Goal: Task Accomplishment & Management: Understand process/instructions

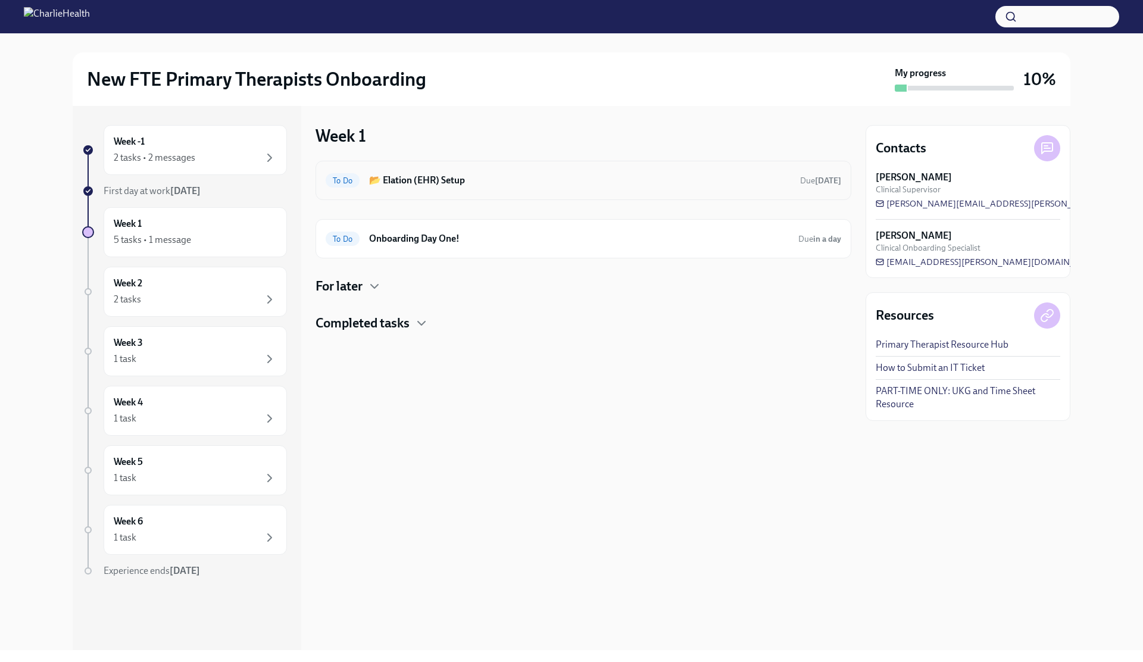
click at [487, 176] on h6 "📂 Elation (EHR) Setup" at bounding box center [580, 180] width 422 height 13
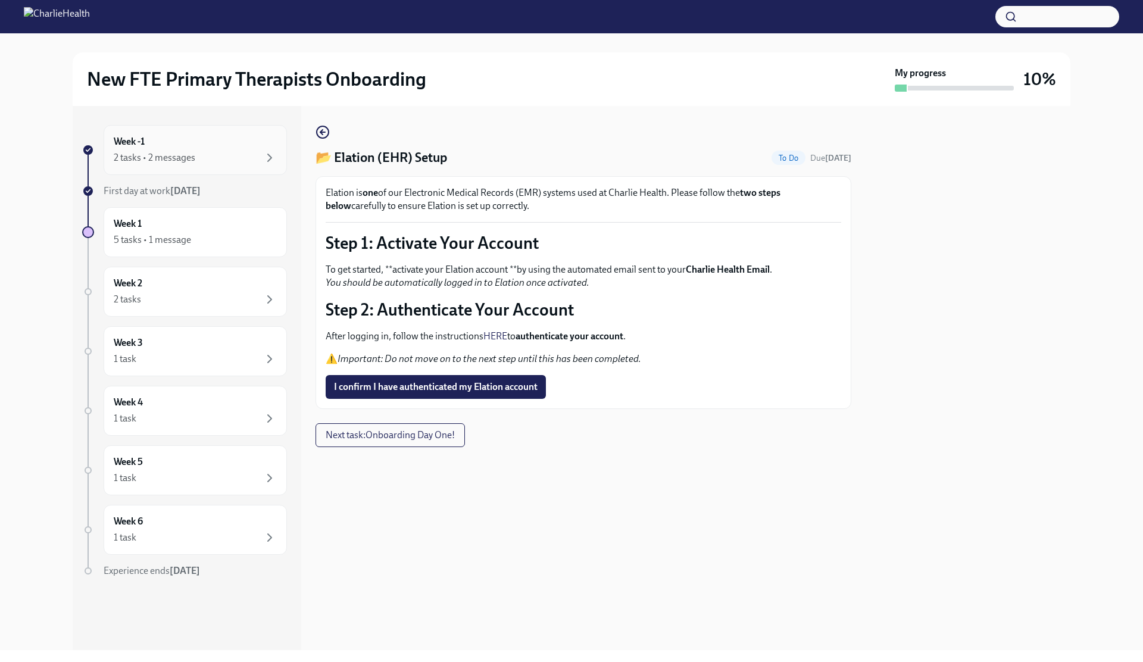
click at [221, 164] on div "2 tasks • 2 messages" at bounding box center [195, 158] width 163 height 14
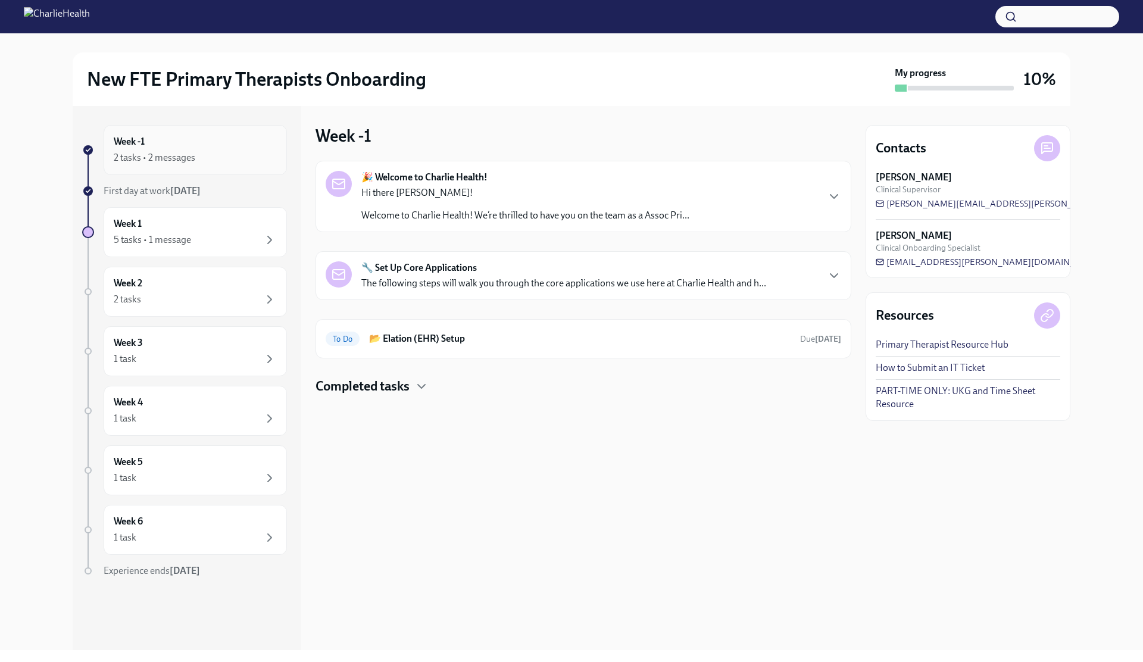
click at [212, 136] on div "Week -1 2 tasks • 2 messages" at bounding box center [195, 150] width 163 height 30
click at [198, 230] on div "Week 1 5 tasks • 1 message" at bounding box center [195, 232] width 163 height 30
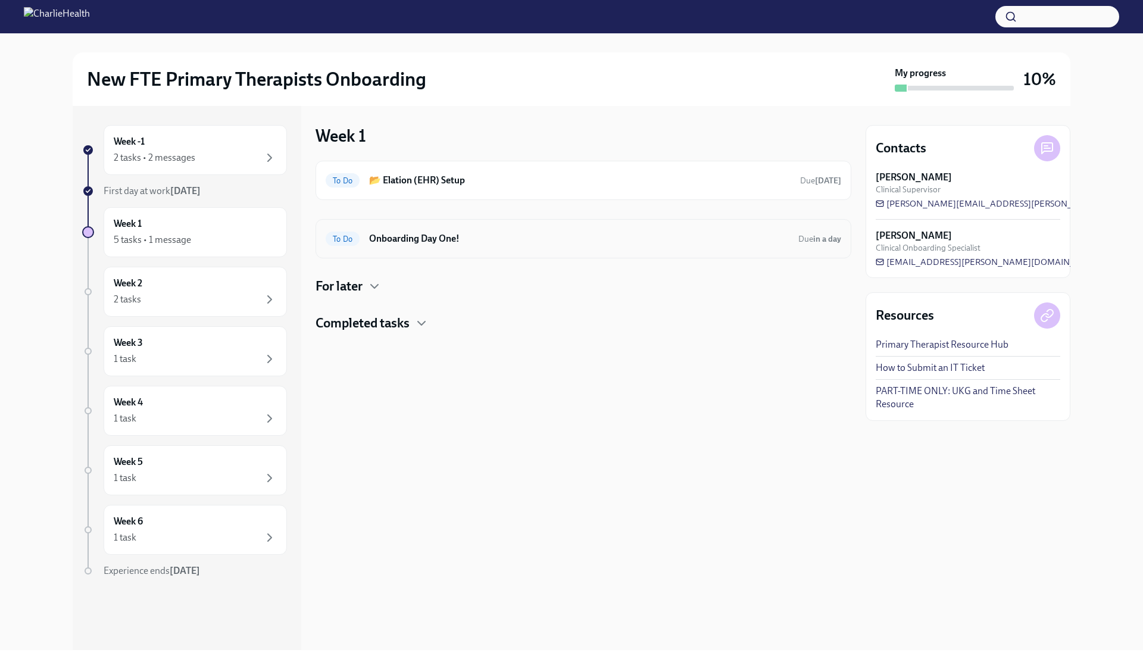
click at [380, 247] on div "To Do Onboarding Day One! Due in a day" at bounding box center [584, 238] width 516 height 19
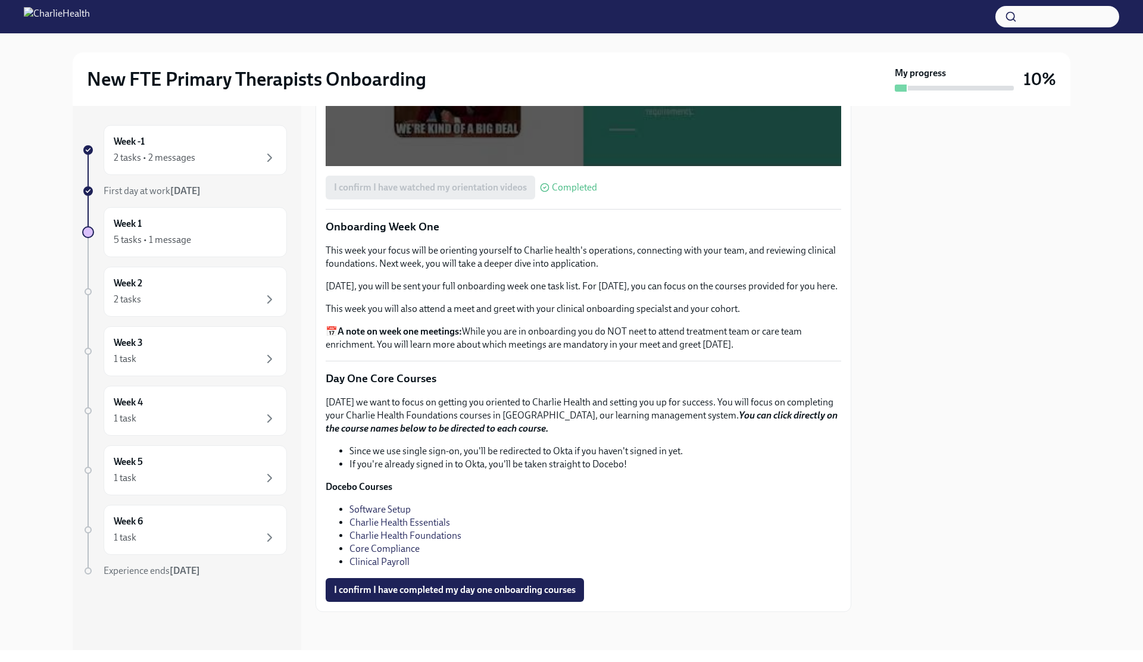
scroll to position [1555, 0]
click at [390, 507] on link "Software Setup" at bounding box center [380, 509] width 61 height 11
click at [393, 525] on link "Charlie Health Essentials" at bounding box center [400, 522] width 101 height 11
click at [439, 525] on link "Charlie Health Essentials" at bounding box center [400, 522] width 101 height 11
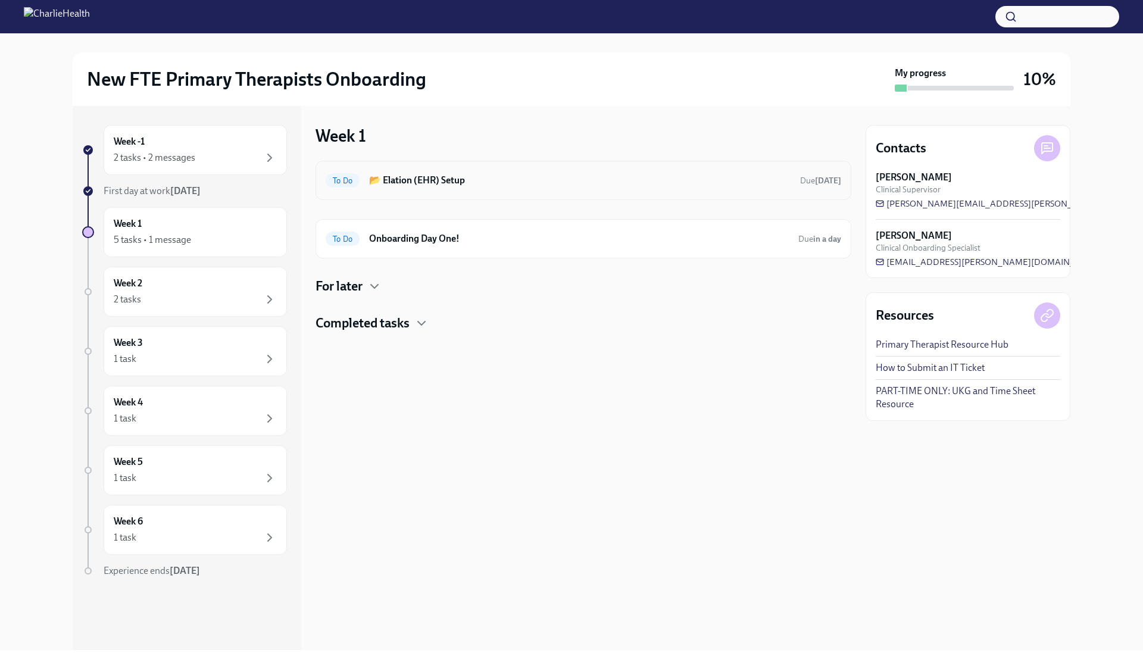
click at [494, 189] on div "To Do 📂 Elation (EHR) Setup Due [DATE]" at bounding box center [584, 180] width 516 height 19
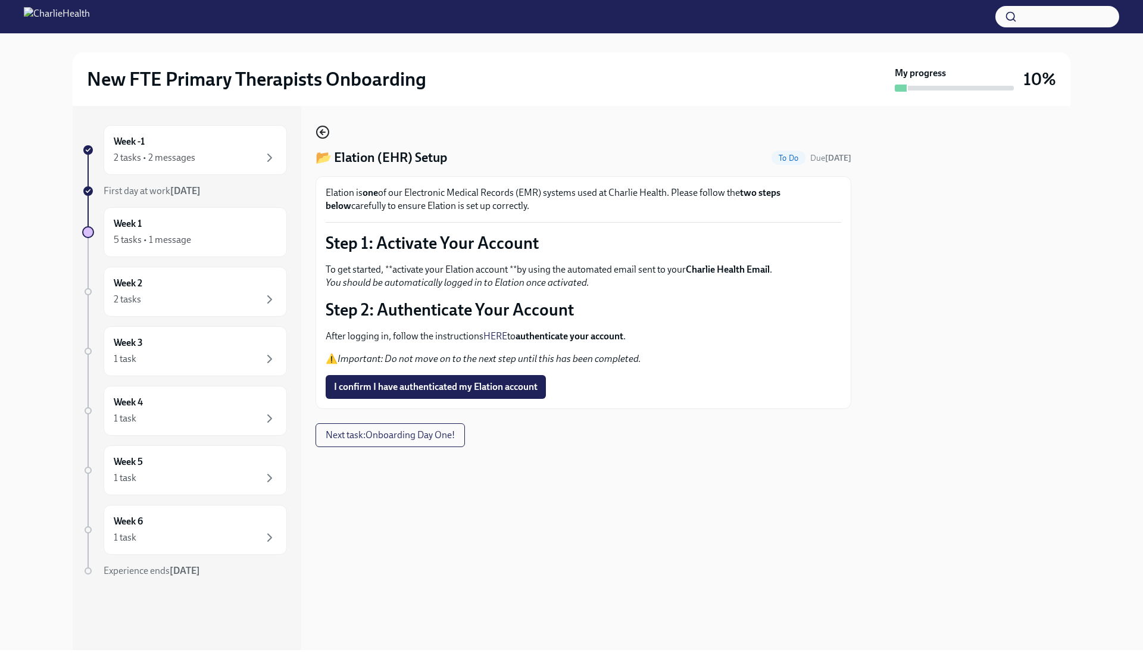
click at [318, 130] on icon "button" at bounding box center [323, 132] width 14 height 14
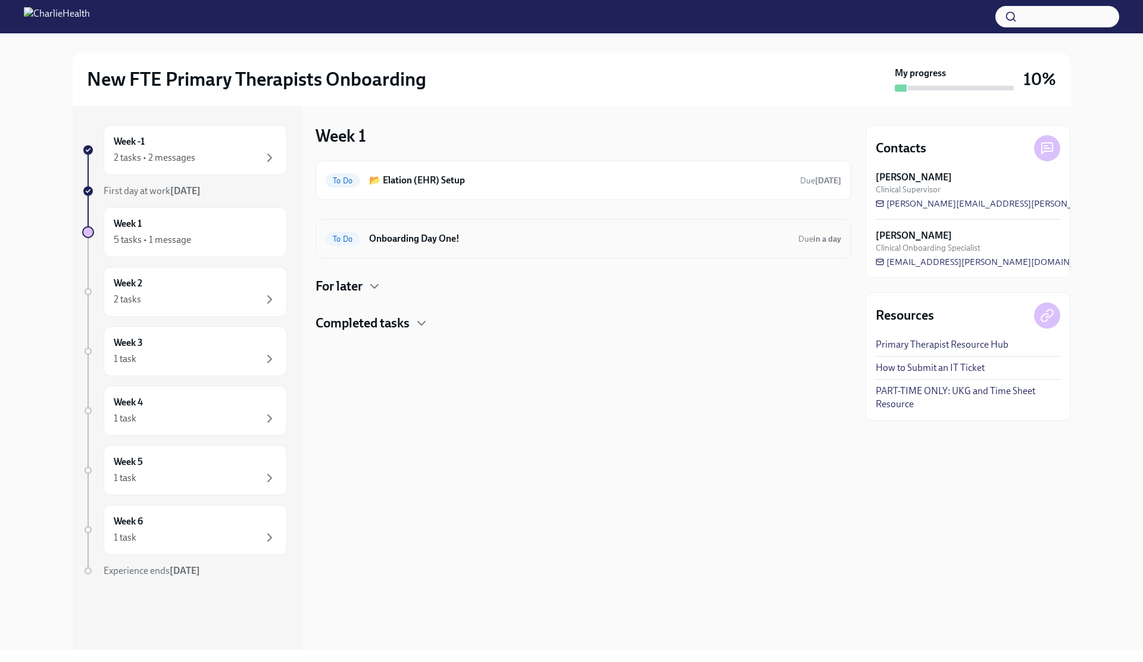
click at [415, 242] on h6 "Onboarding Day One!" at bounding box center [579, 238] width 420 height 13
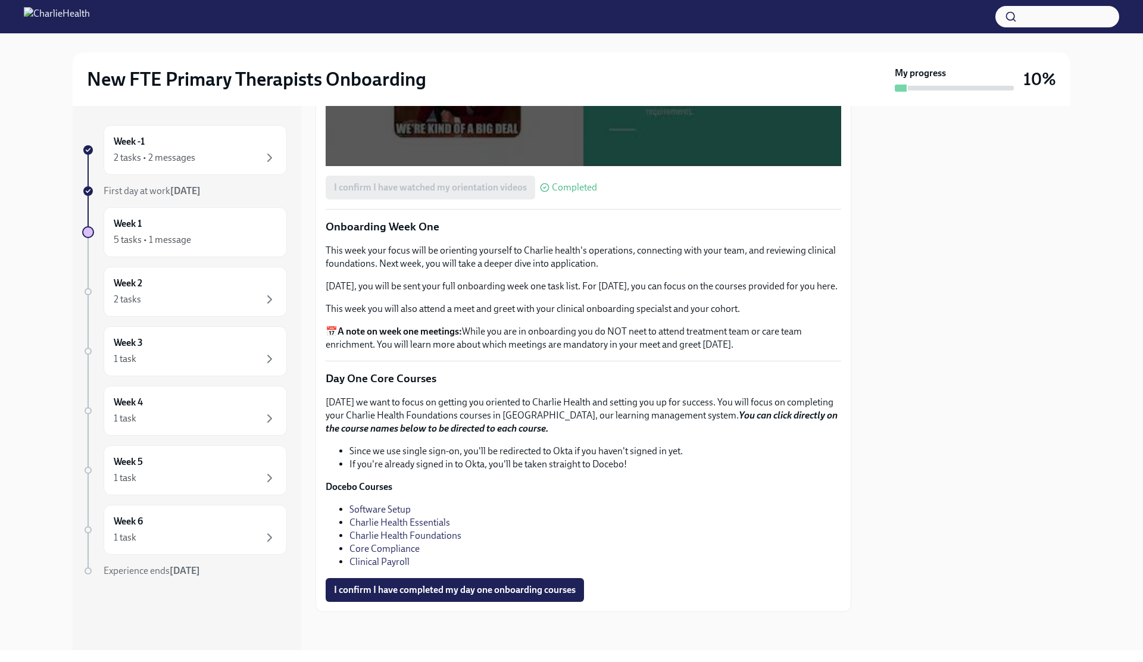
scroll to position [1555, 0]
click at [404, 525] on link "Charlie Health Essentials" at bounding box center [400, 522] width 101 height 11
click at [434, 537] on link "Charlie Health Foundations" at bounding box center [406, 535] width 112 height 11
click at [403, 548] on link "Core Compliance" at bounding box center [385, 548] width 70 height 11
